Goal: Information Seeking & Learning: Learn about a topic

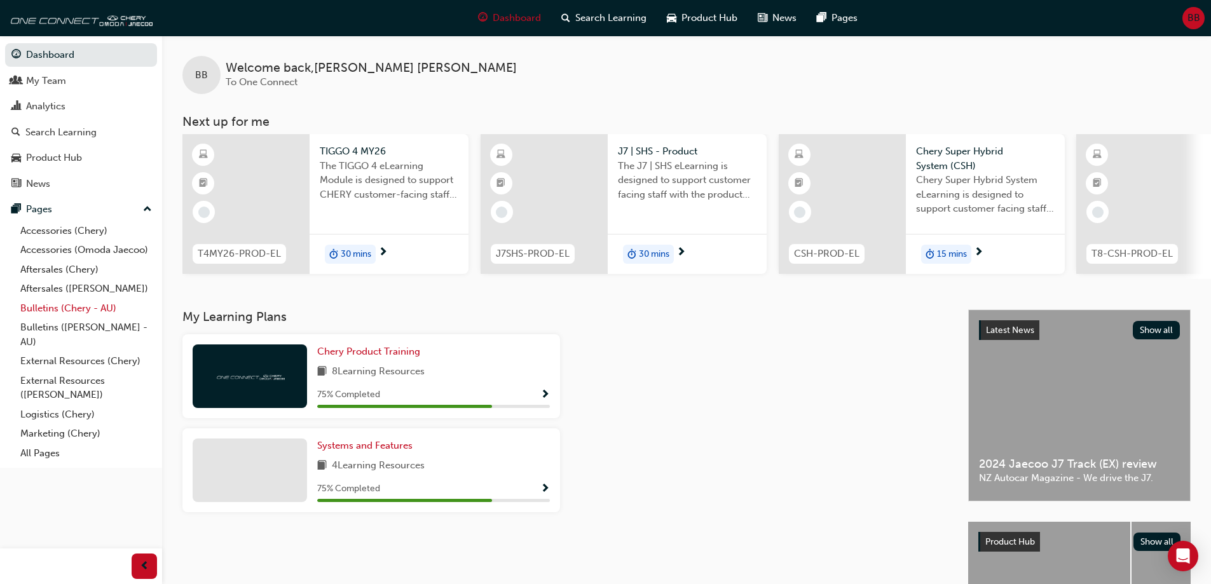
click at [85, 313] on link "Bulletins (Chery - AU)" at bounding box center [86, 309] width 142 height 20
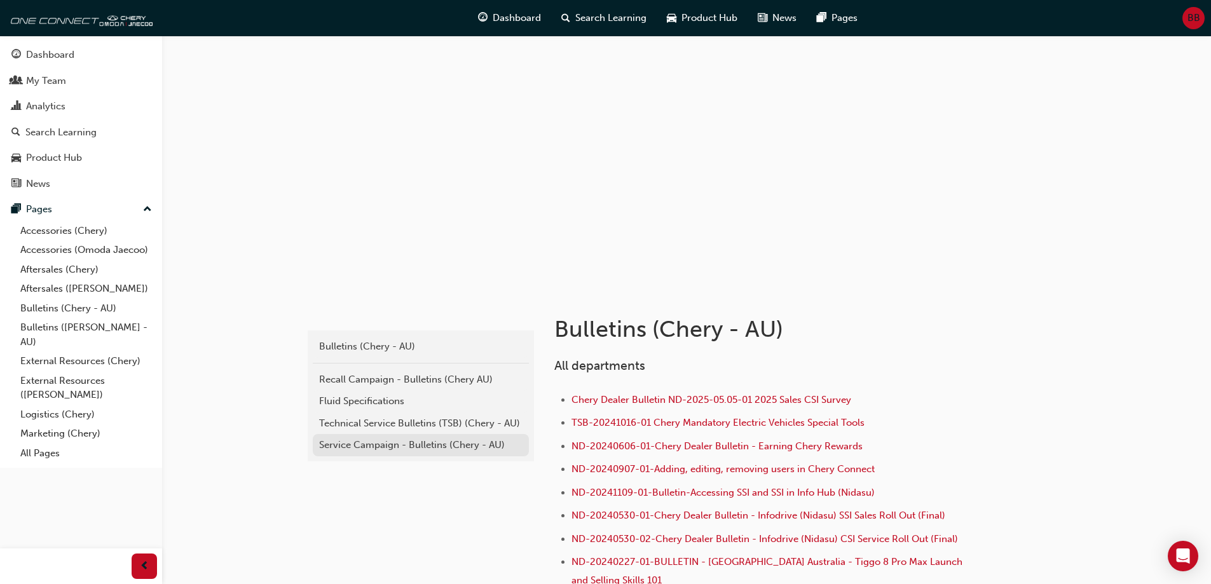
click at [424, 450] on div "Service Campaign - Bulletins (Chery - AU)" at bounding box center [420, 445] width 203 height 15
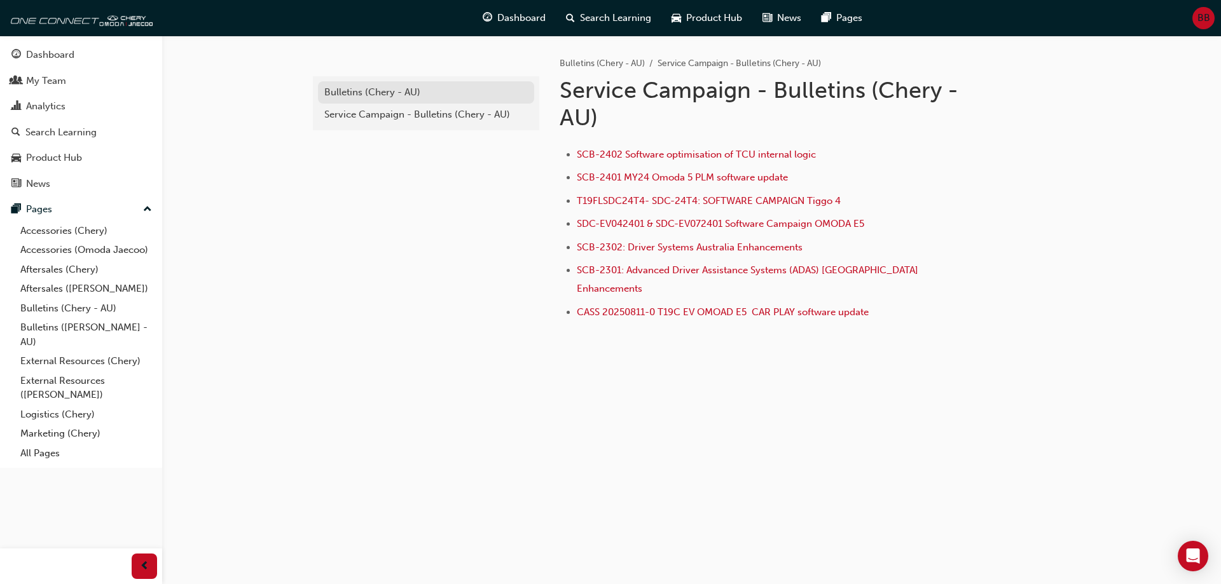
click at [391, 90] on div "Bulletins (Chery - AU)" at bounding box center [425, 92] width 203 height 15
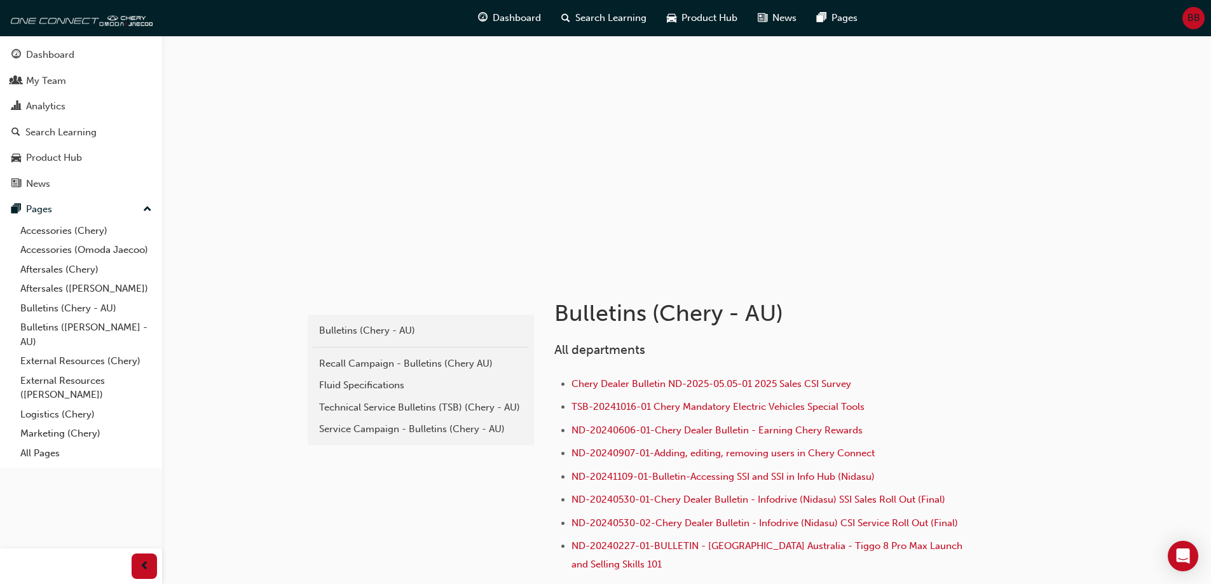
scroll to position [79, 0]
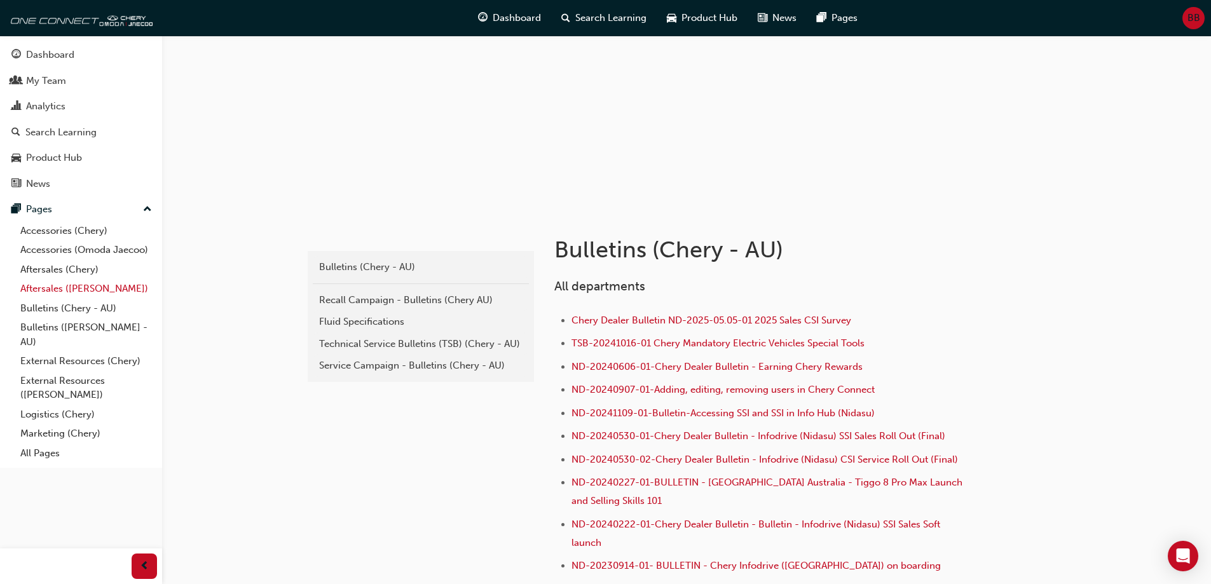
click at [82, 292] on link "Aftersales ([PERSON_NAME])" at bounding box center [86, 289] width 142 height 20
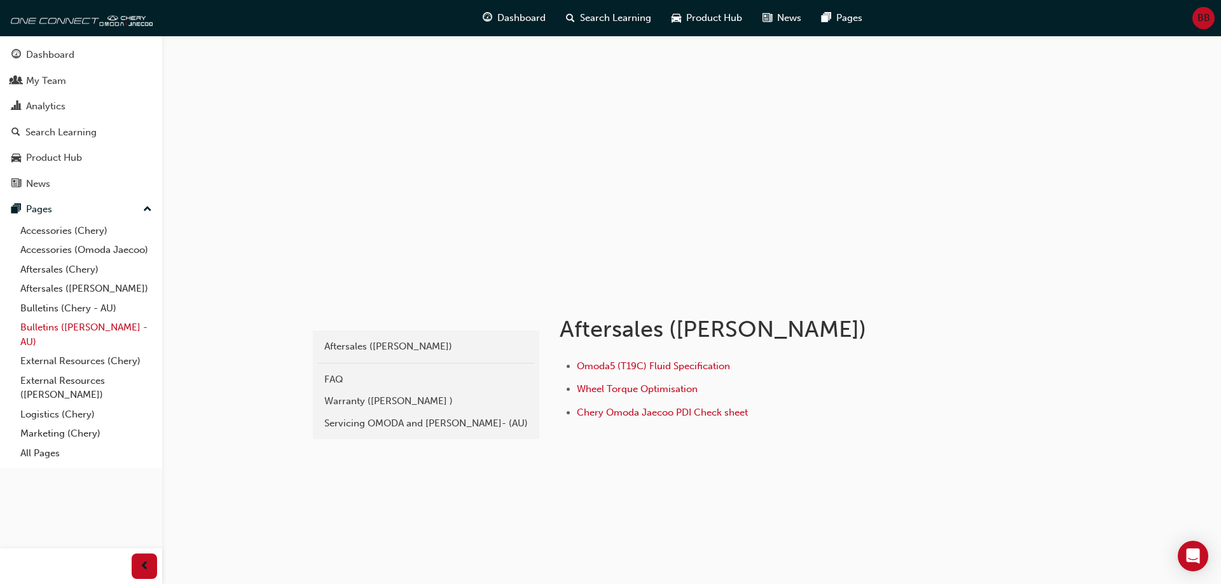
click at [120, 336] on link "Bulletins ([PERSON_NAME] - AU)" at bounding box center [86, 335] width 142 height 34
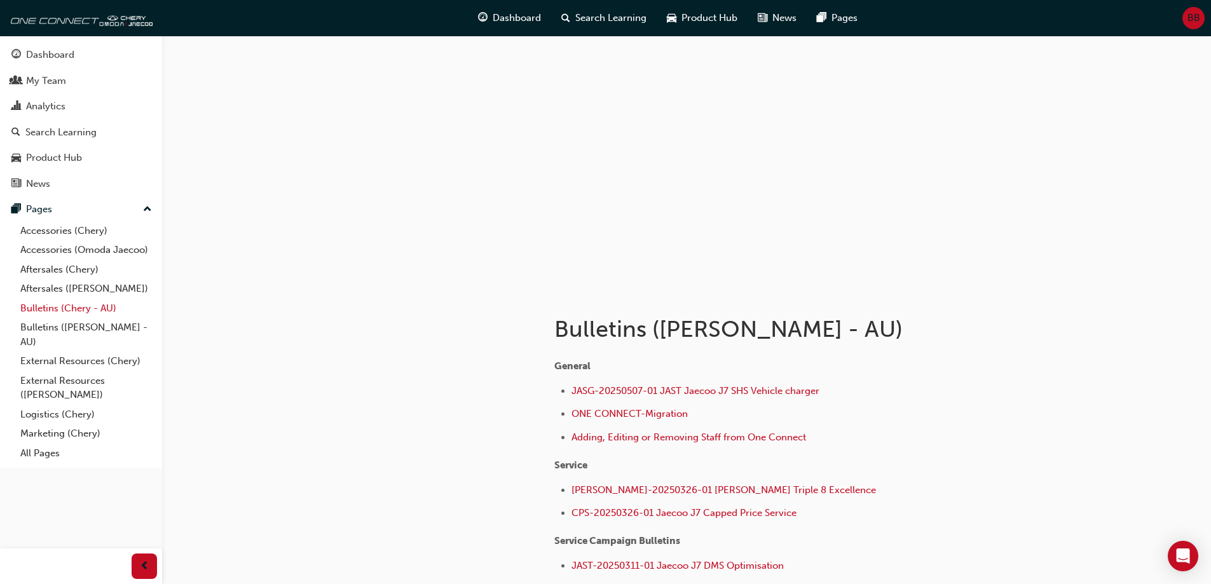
click at [79, 312] on link "Bulletins (Chery - AU)" at bounding box center [86, 309] width 142 height 20
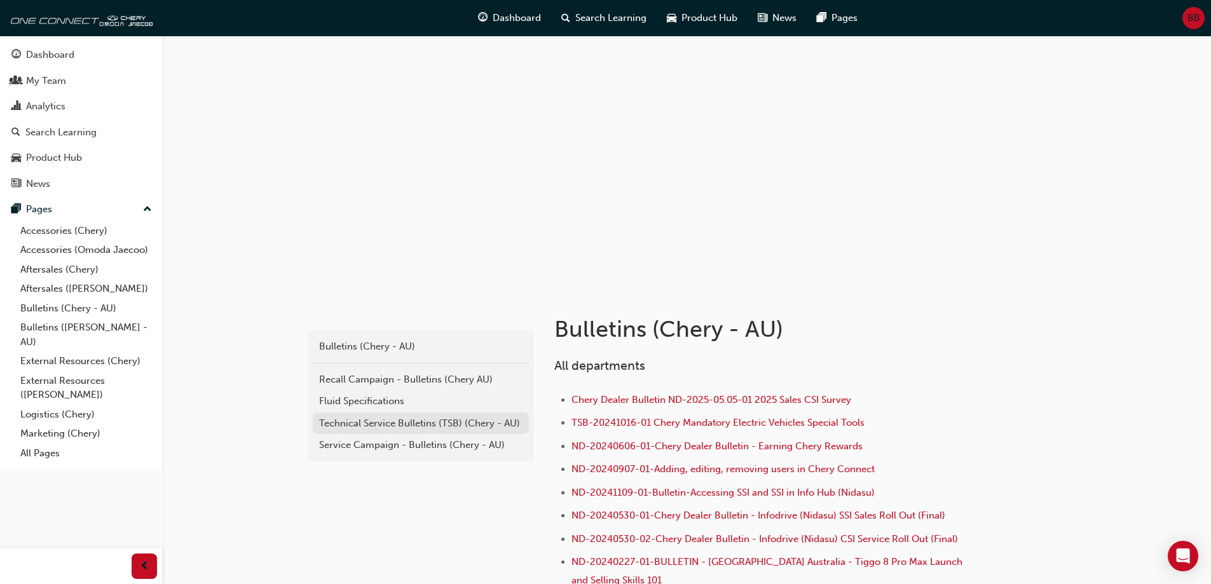
click at [469, 430] on link "Technical Service Bulletins (TSB) (Chery - AU)" at bounding box center [421, 424] width 216 height 22
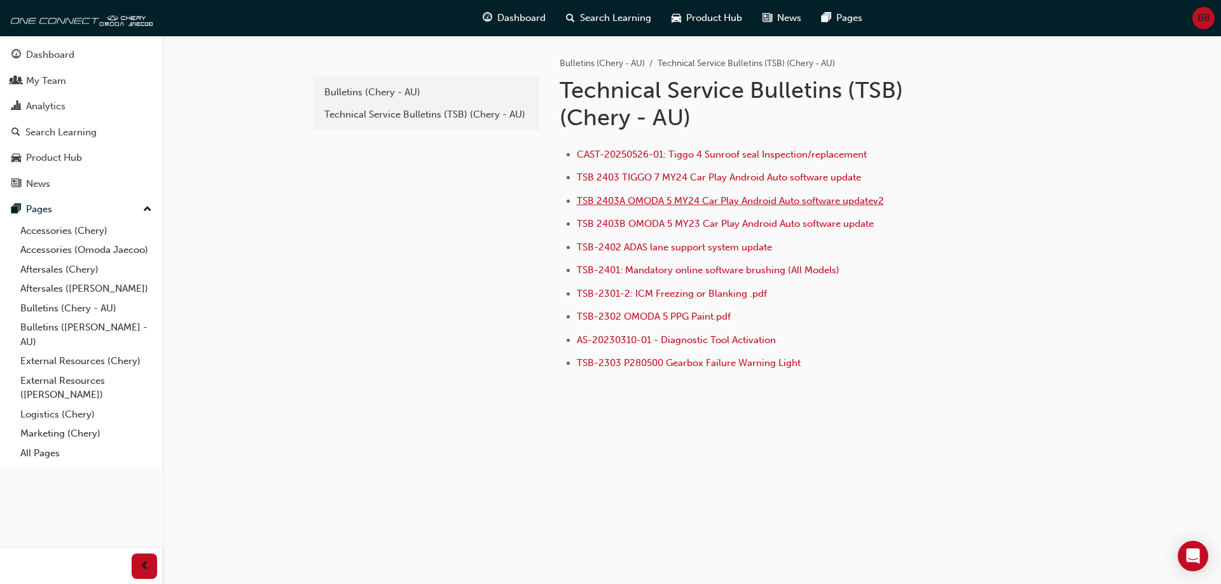
click at [800, 201] on span "TSB 2403A OMODA 5 MY24 Car Play Android Auto software updatev2" at bounding box center [730, 200] width 307 height 11
